Goal: Information Seeking & Learning: Understand process/instructions

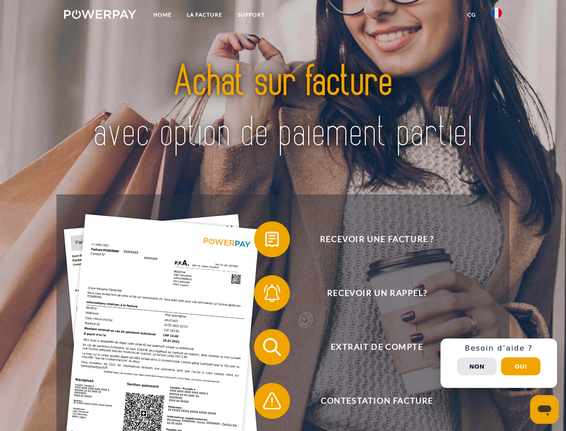
click at [100, 16] on img at bounding box center [100, 14] width 72 height 9
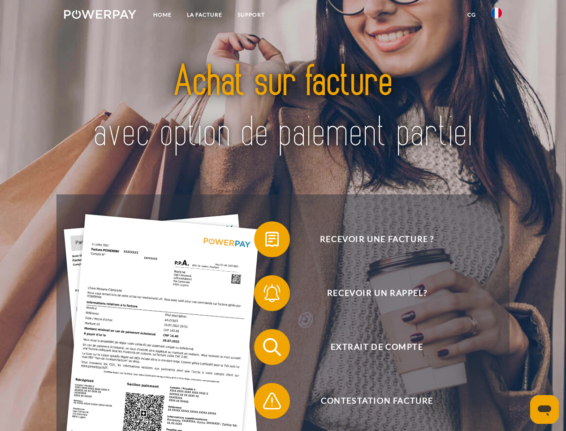
click at [497, 16] on img at bounding box center [496, 13] width 11 height 11
click at [472, 15] on link "CG" at bounding box center [472, 15] width 24 height 16
click at [265, 241] on span at bounding box center [258, 239] width 45 height 45
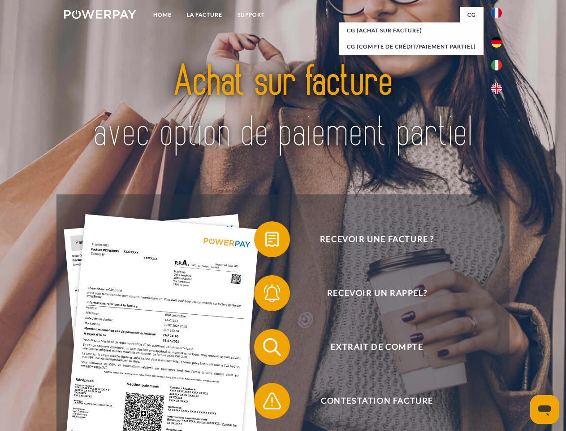
click at [265, 295] on span at bounding box center [258, 292] width 45 height 45
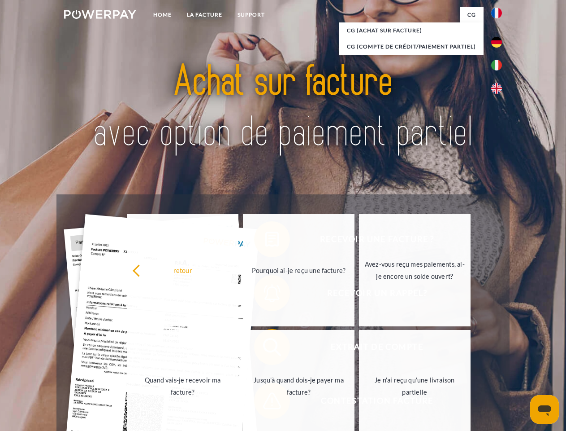
click at [265, 348] on link "Jusqu'à quand dois-je payer ma facture?" at bounding box center [299, 386] width 112 height 112
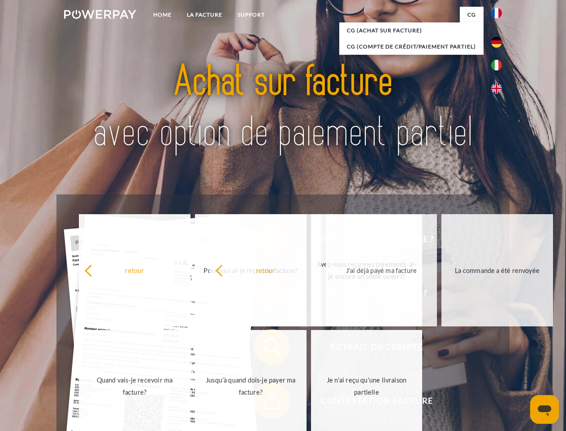
click at [265, 402] on span at bounding box center [258, 400] width 45 height 45
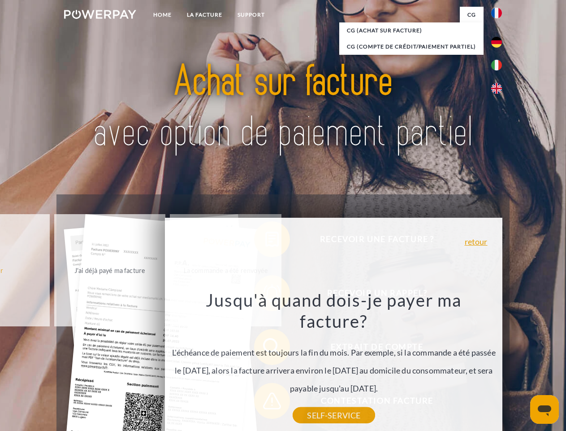
click at [499, 363] on div "Recevoir une facture ? Recevoir un rappel? Extrait de compte retour" at bounding box center [283, 373] width 453 height 359
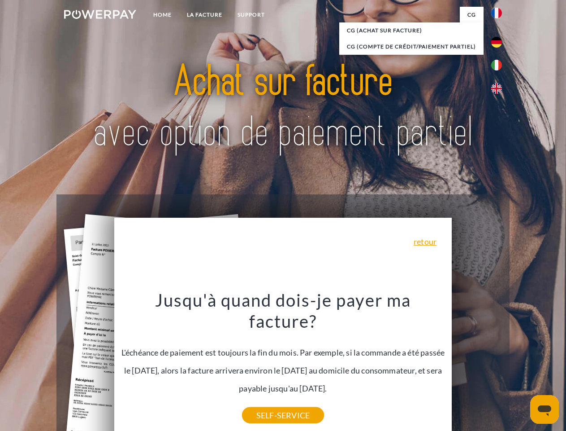
click at [477, 365] on span "Extrait de compte" at bounding box center [377, 347] width 220 height 36
click at [521, 366] on header "Home LA FACTURE Support" at bounding box center [283, 309] width 566 height 619
